Goal: Information Seeking & Learning: Find specific fact

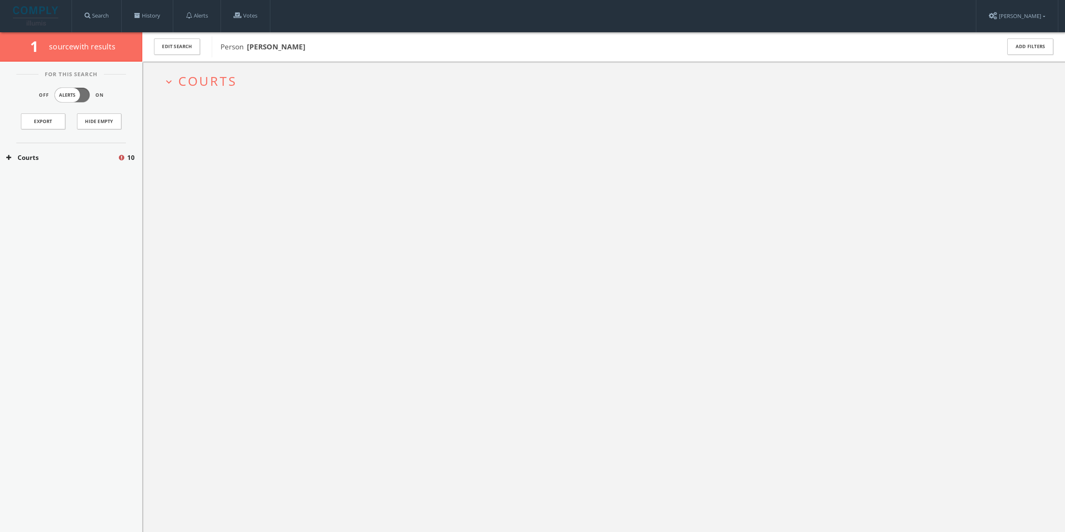
click at [215, 76] on span "Courts" at bounding box center [207, 80] width 59 height 17
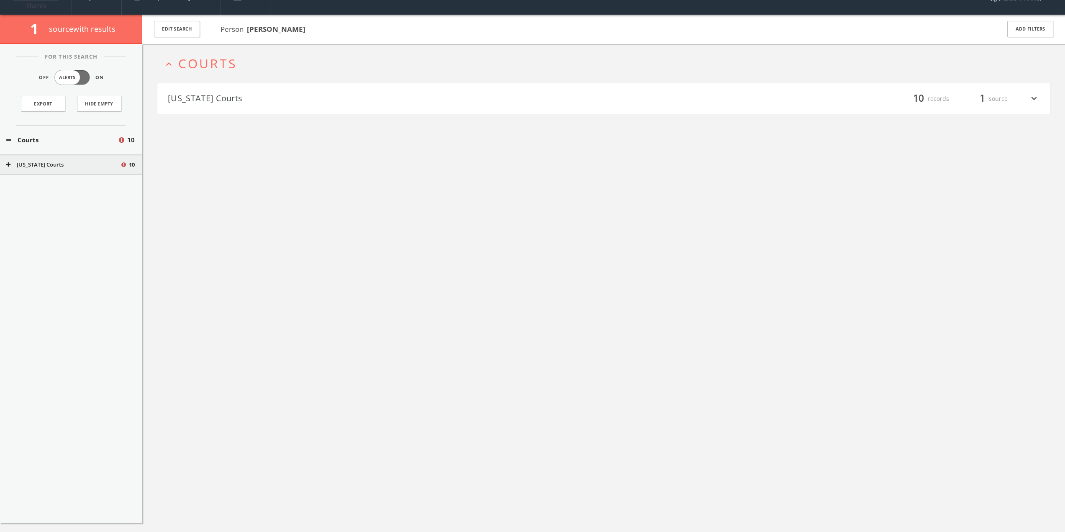
click at [224, 96] on button "[US_STATE] Courts" at bounding box center [386, 99] width 436 height 14
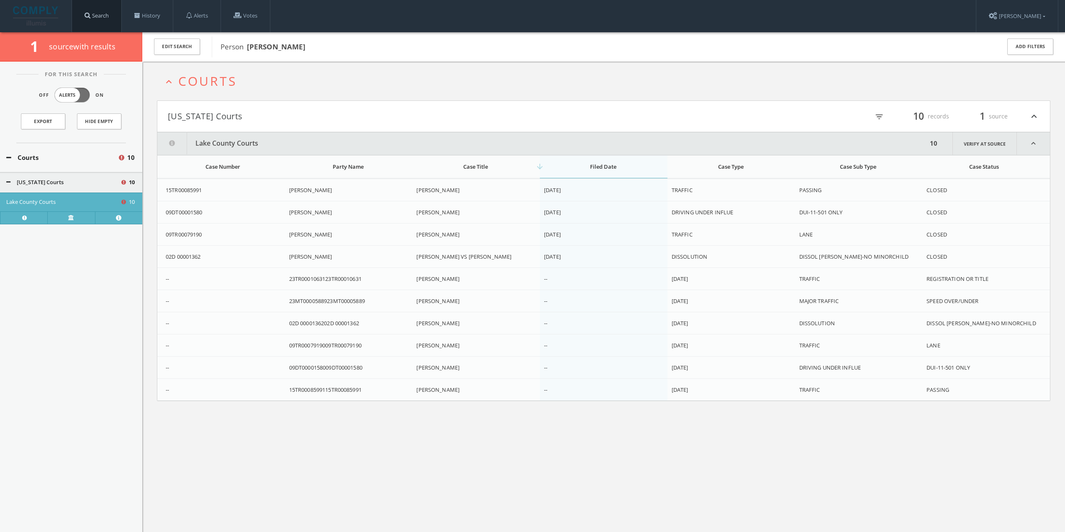
click at [114, 18] on link "Search" at bounding box center [96, 16] width 49 height 32
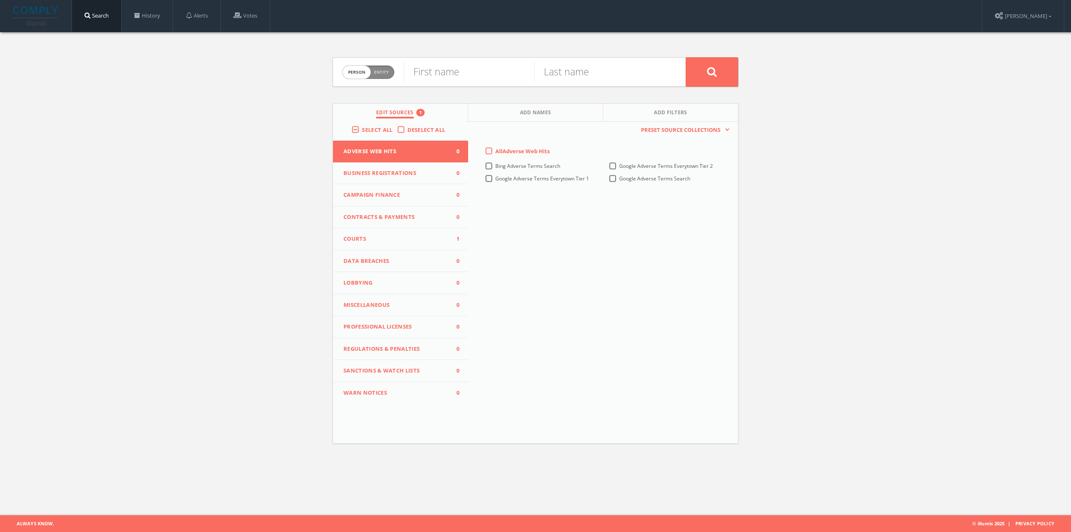
click at [414, 238] on span "Courts" at bounding box center [396, 239] width 104 height 8
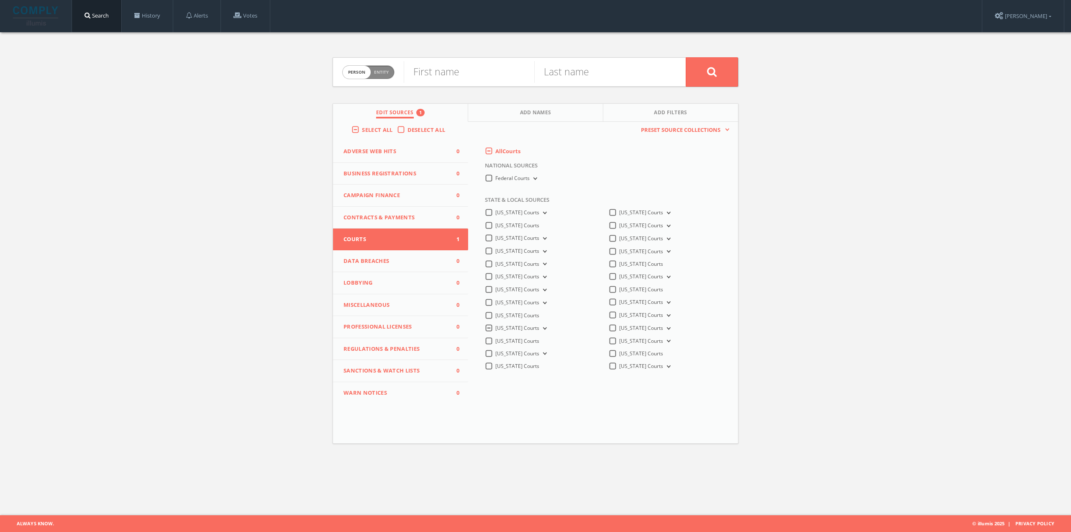
click at [542, 327] on icon at bounding box center [543, 328] width 3 height 3
click at [391, 72] on span "Person Entity" at bounding box center [368, 72] width 51 height 13
checkbox input "true"
click at [439, 75] on input "text" at bounding box center [545, 72] width 282 height 22
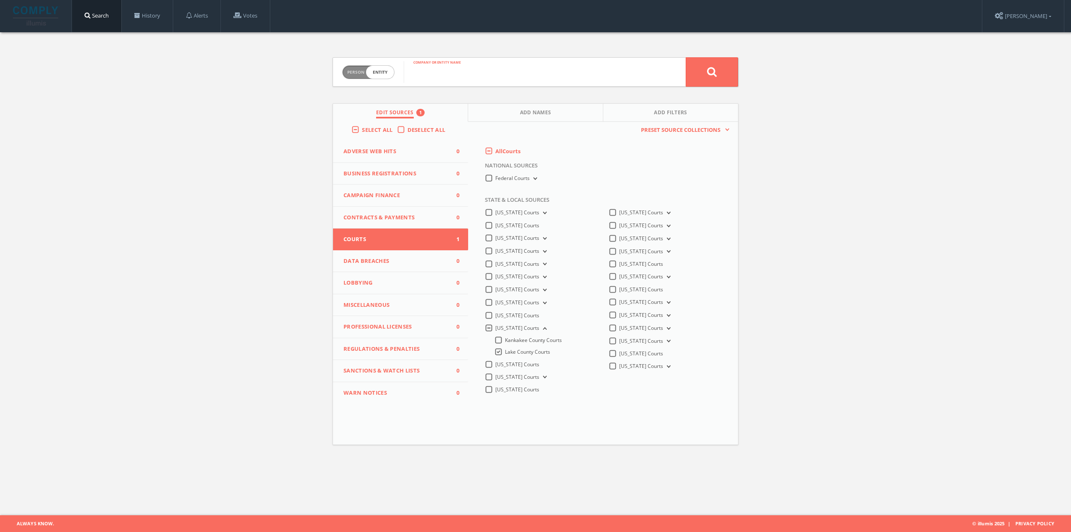
paste input "2025TR00004439"
type input "2025TR00004439"
click at [722, 64] on button at bounding box center [712, 71] width 52 height 29
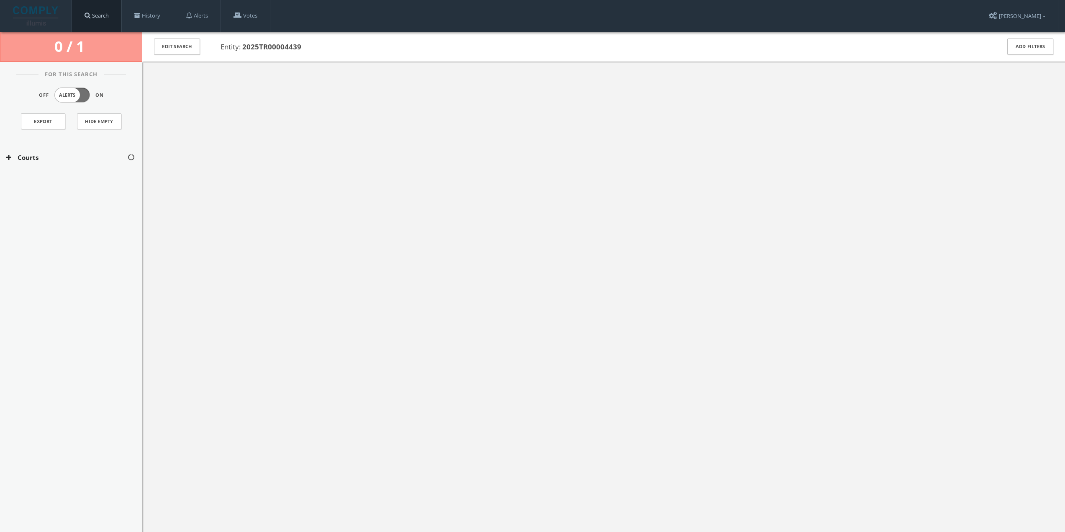
click at [97, 15] on link "Search" at bounding box center [96, 16] width 49 height 32
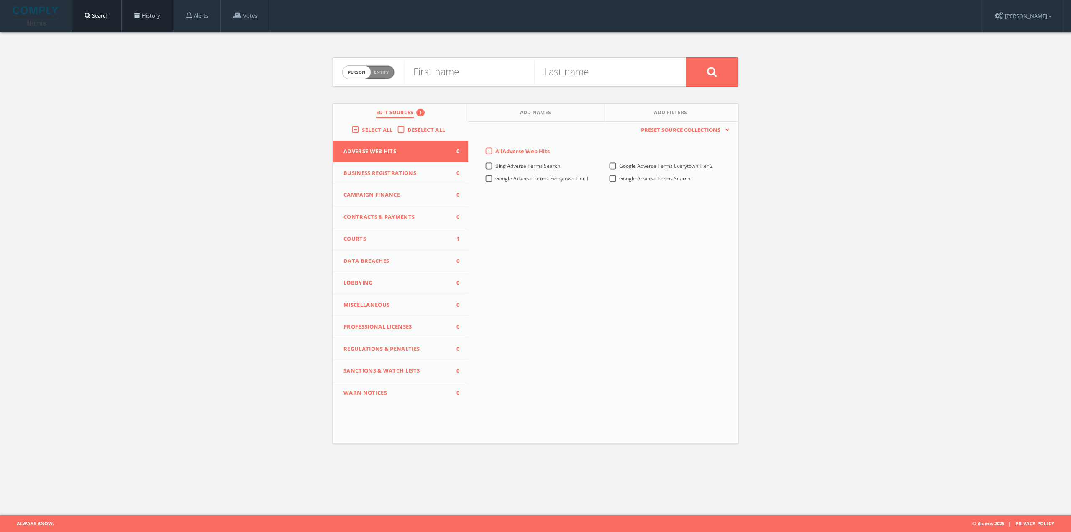
click at [147, 25] on link "History" at bounding box center [147, 16] width 51 height 32
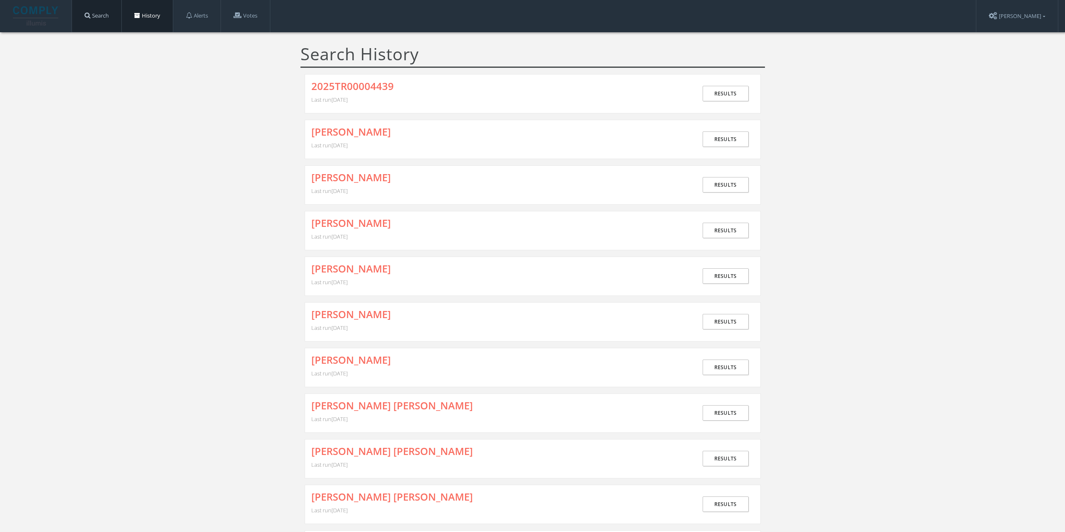
click at [106, 21] on link "Search" at bounding box center [96, 16] width 49 height 32
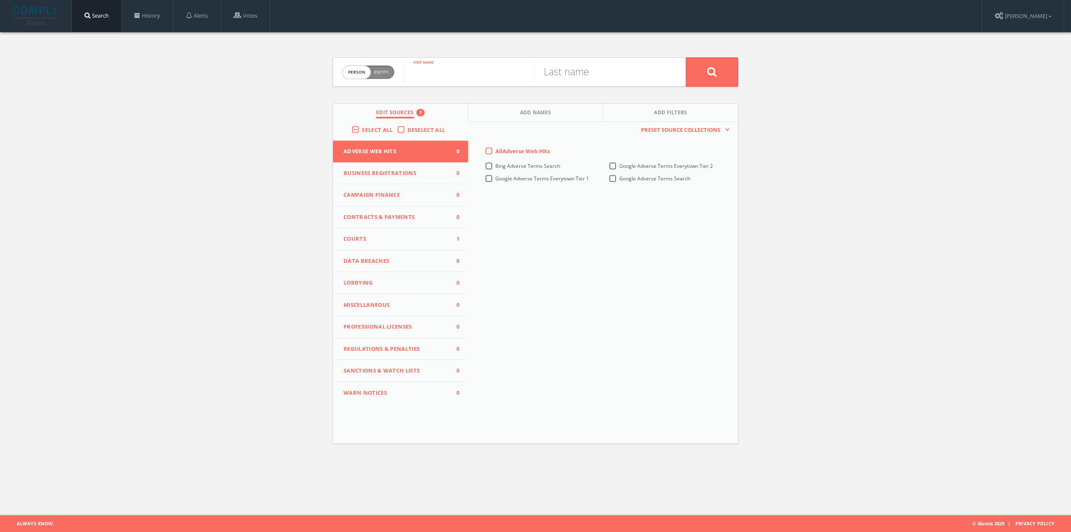
click at [418, 74] on input "text" at bounding box center [469, 72] width 131 height 22
type input "[PERSON_NAME]"
click at [541, 72] on input "text" at bounding box center [599, 72] width 131 height 22
type input "[PERSON_NAME]"
click at [686, 57] on button at bounding box center [712, 71] width 52 height 29
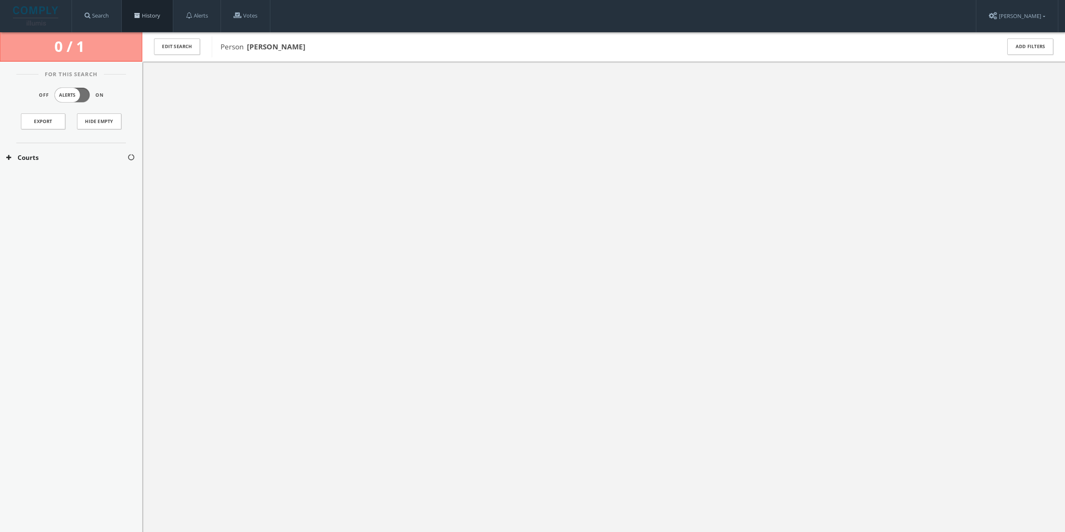
click at [155, 14] on link "History" at bounding box center [147, 16] width 51 height 32
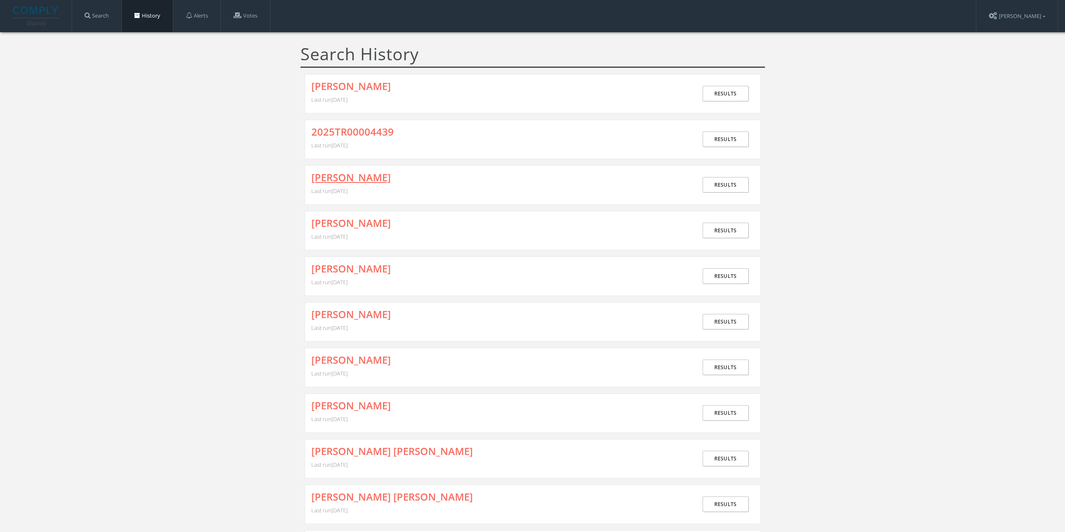
click at [355, 176] on link "[PERSON_NAME]" at bounding box center [350, 177] width 79 height 11
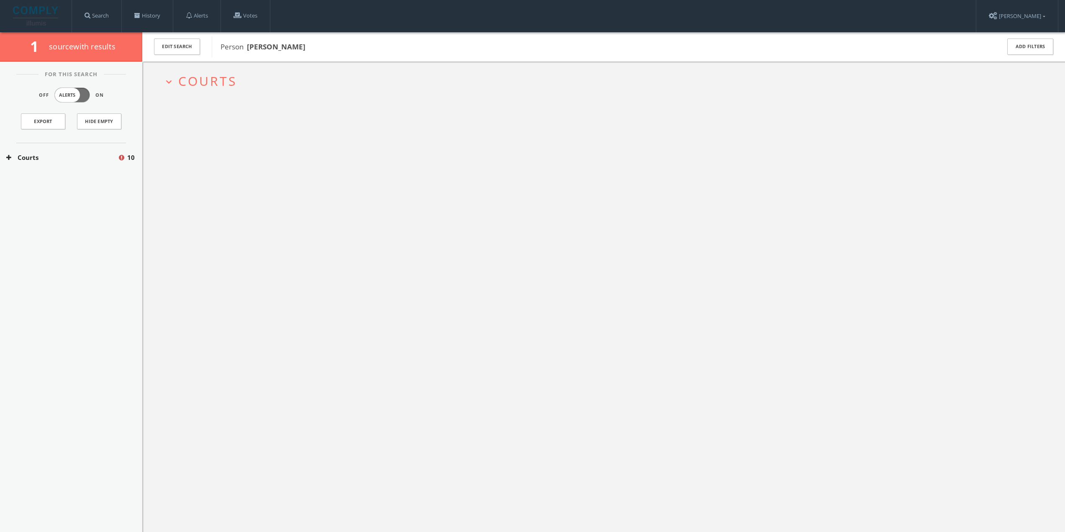
click at [234, 85] on span "Courts" at bounding box center [207, 80] width 59 height 17
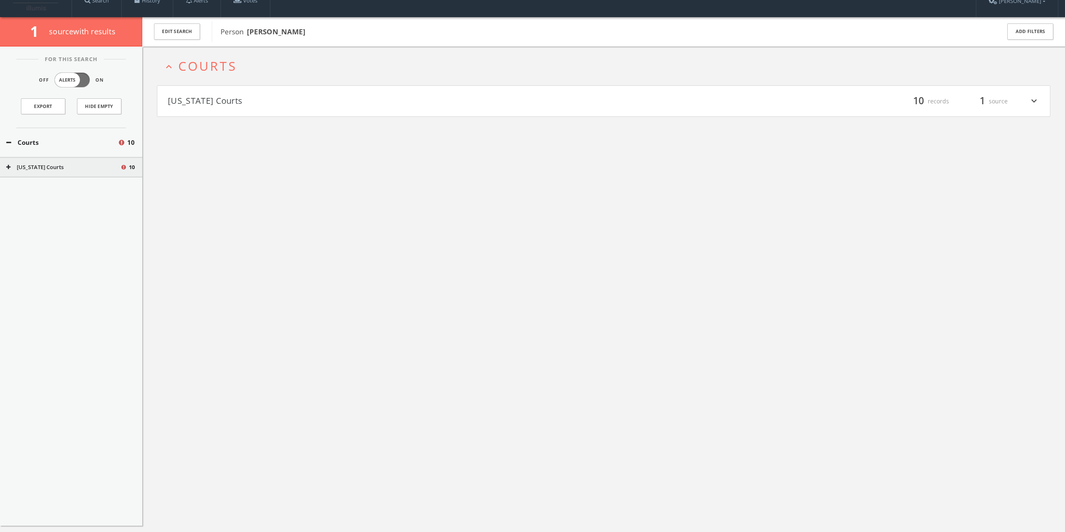
click at [246, 106] on button "[US_STATE] Courts" at bounding box center [386, 101] width 436 height 14
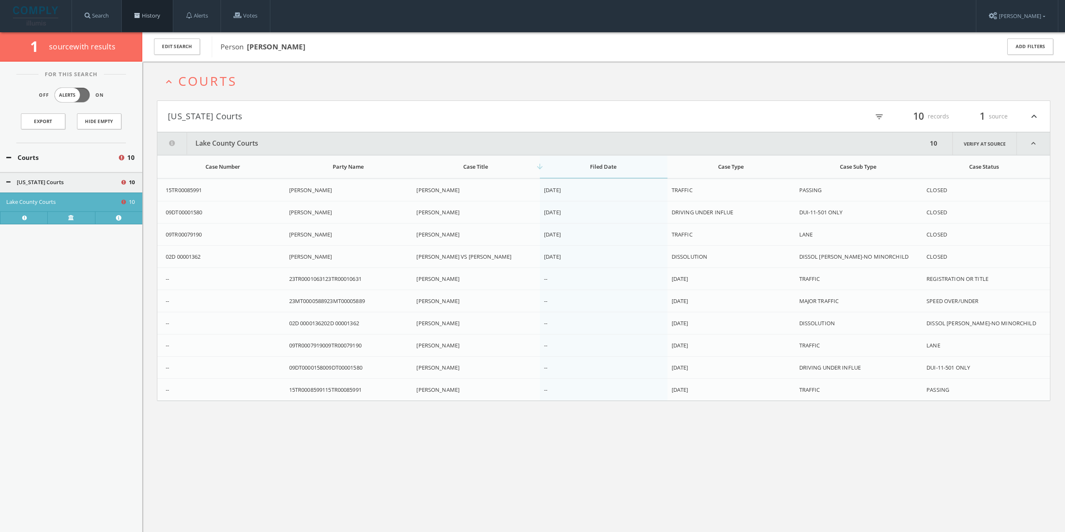
click at [162, 15] on link "History" at bounding box center [147, 16] width 51 height 32
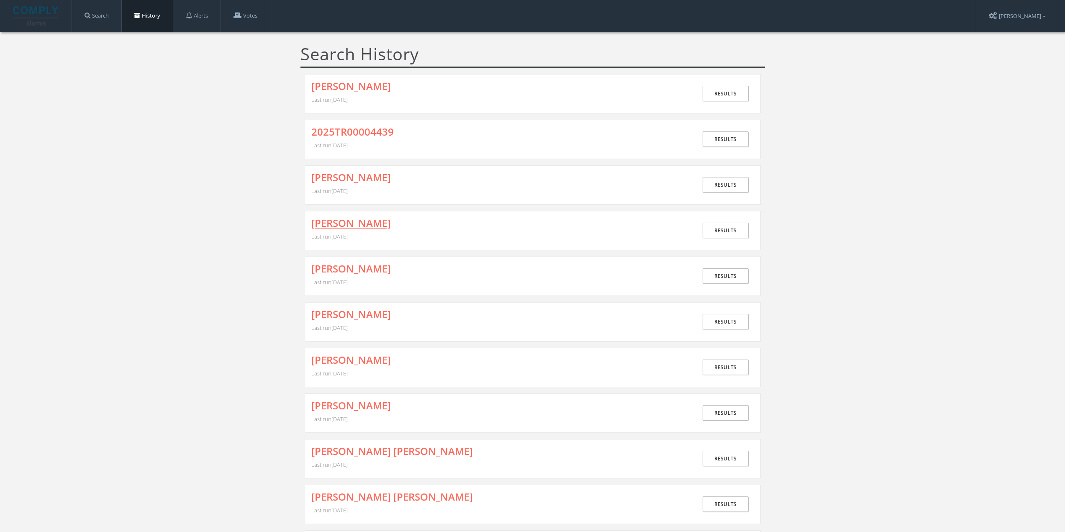
click at [365, 226] on link "[PERSON_NAME]" at bounding box center [350, 223] width 79 height 11
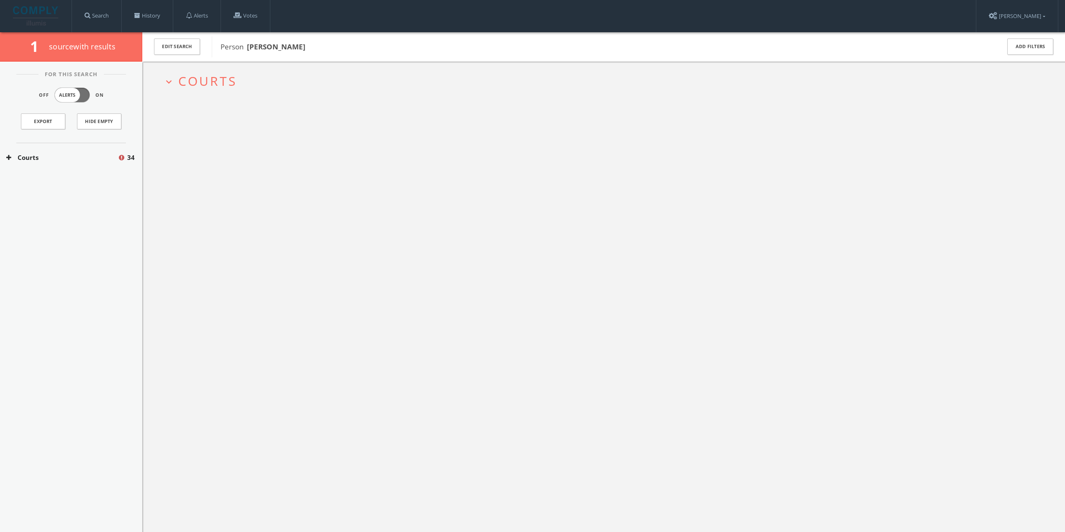
click at [201, 89] on span "Courts" at bounding box center [207, 80] width 59 height 17
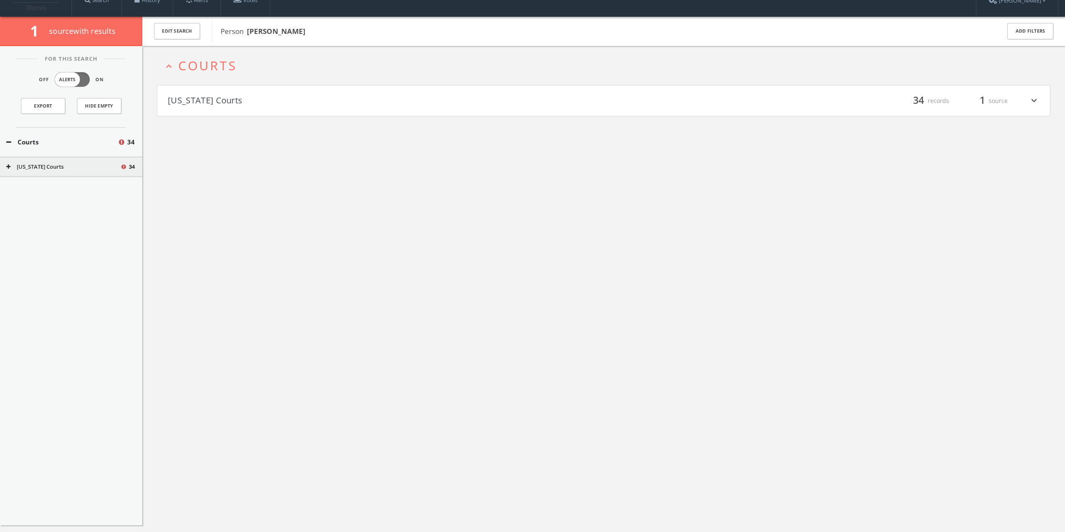
click at [237, 104] on button "[US_STATE] Courts" at bounding box center [386, 101] width 436 height 14
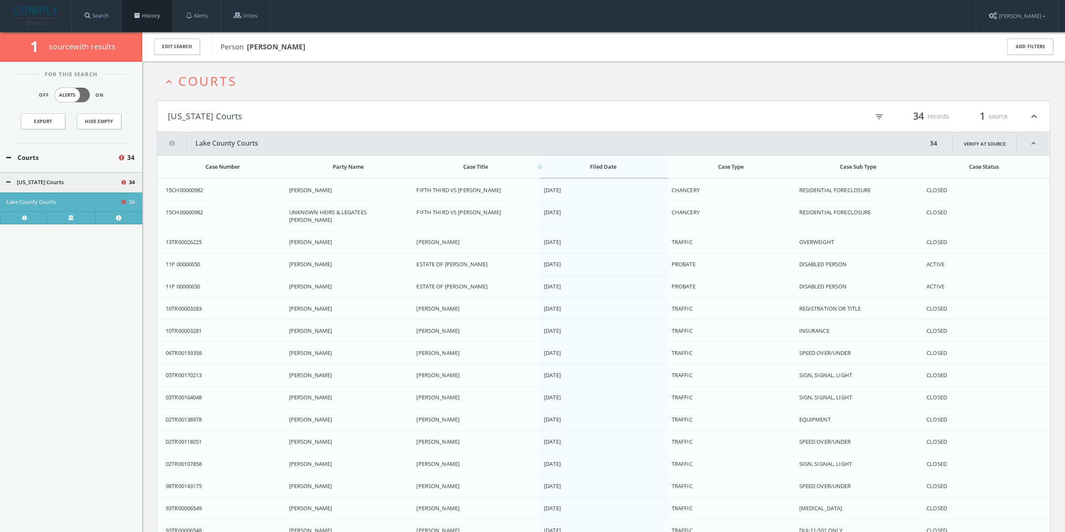
click at [142, 21] on link "History" at bounding box center [147, 16] width 51 height 32
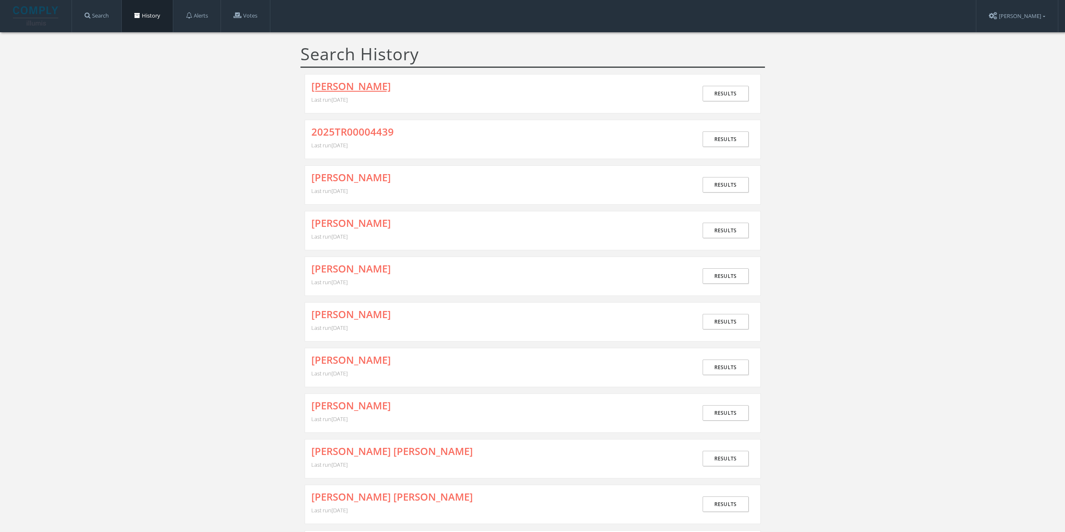
click at [341, 89] on link "[PERSON_NAME]" at bounding box center [350, 86] width 79 height 11
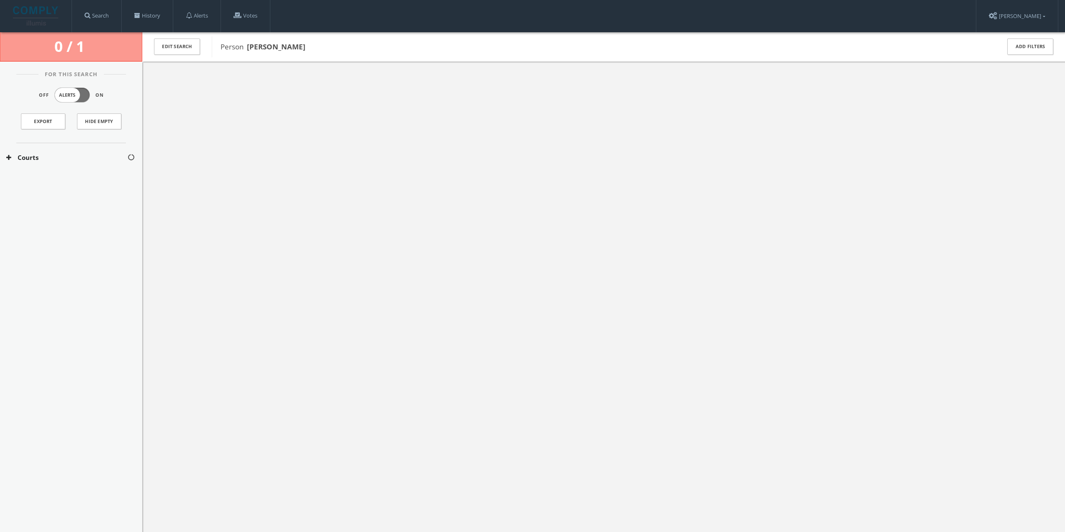
click at [99, 161] on button "Courts" at bounding box center [66, 158] width 121 height 10
click at [101, 178] on button "[US_STATE] Courts" at bounding box center [67, 182] width 122 height 8
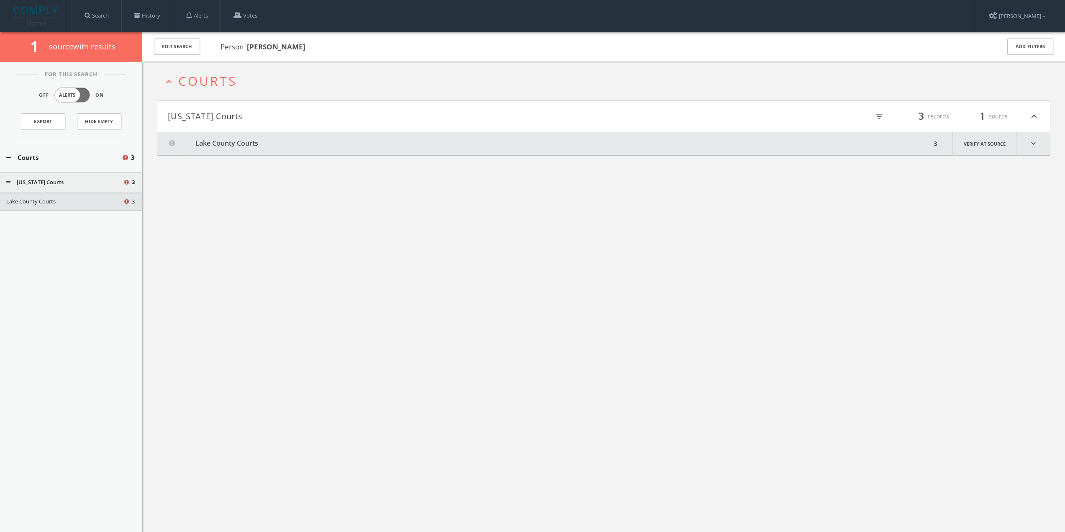
click at [298, 153] on button "Lake County Courts" at bounding box center [544, 143] width 774 height 23
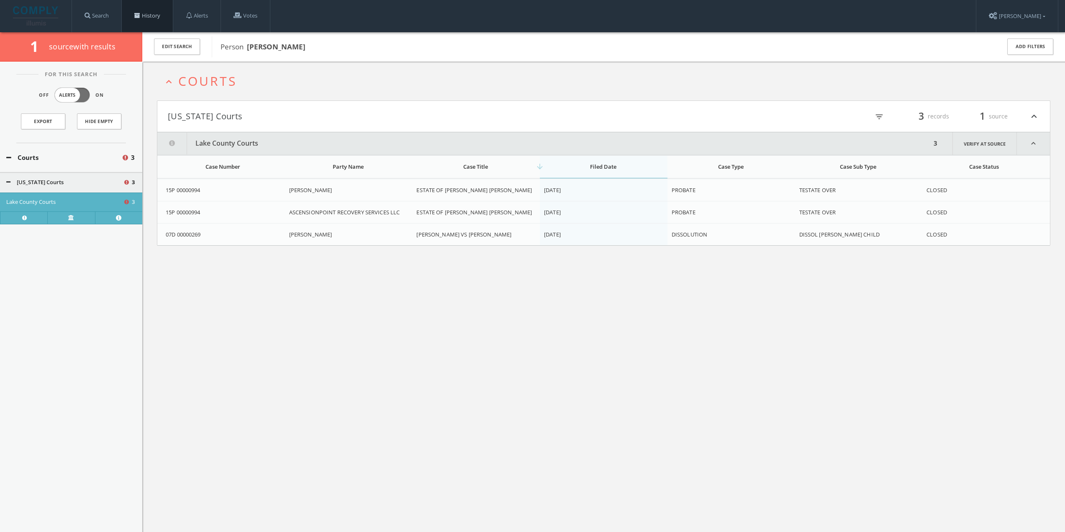
click at [148, 16] on link "History" at bounding box center [147, 16] width 51 height 32
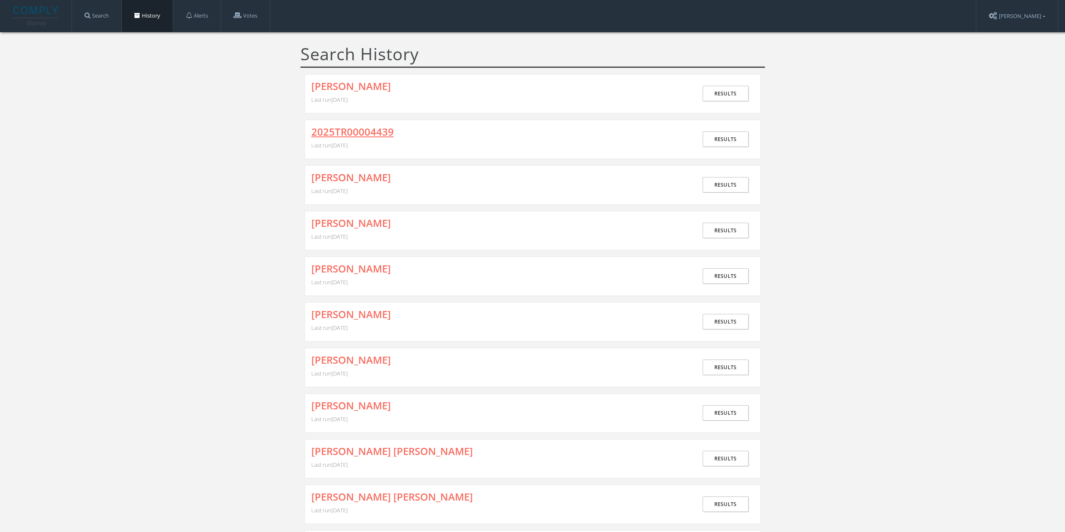
click at [331, 129] on link "2025TR00004439" at bounding box center [352, 131] width 82 height 11
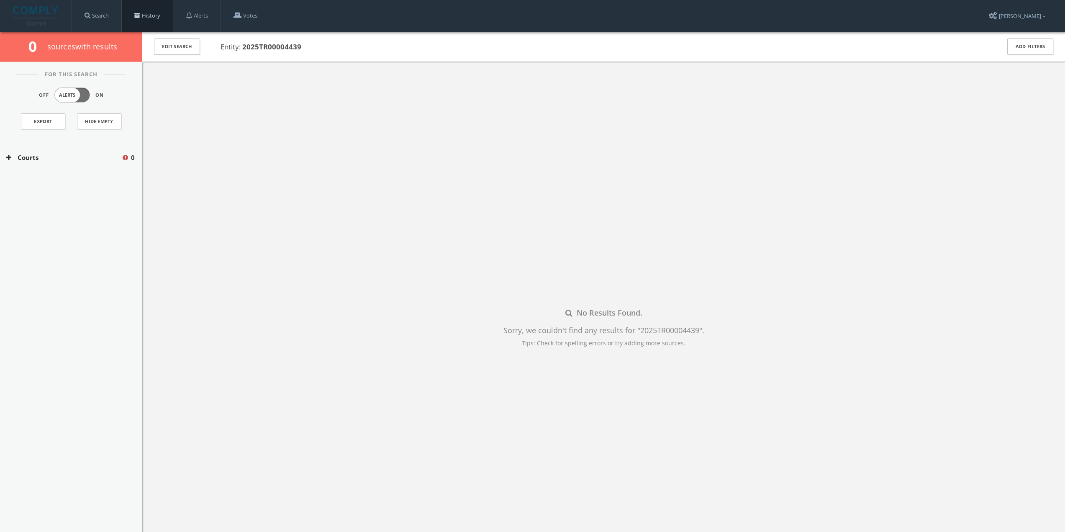
click at [163, 15] on link "History" at bounding box center [147, 16] width 51 height 32
